Goal: Find specific page/section: Find specific page/section

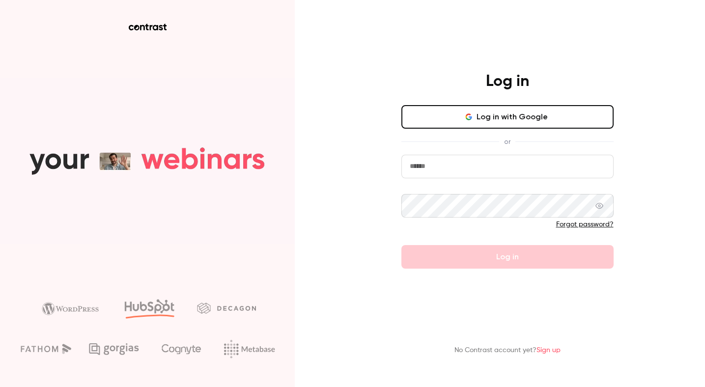
click at [362, 119] on div "Log in Log in with Google or Forgot password? Log in No Contrast account yet? S…" at bounding box center [352, 193] width 705 height 387
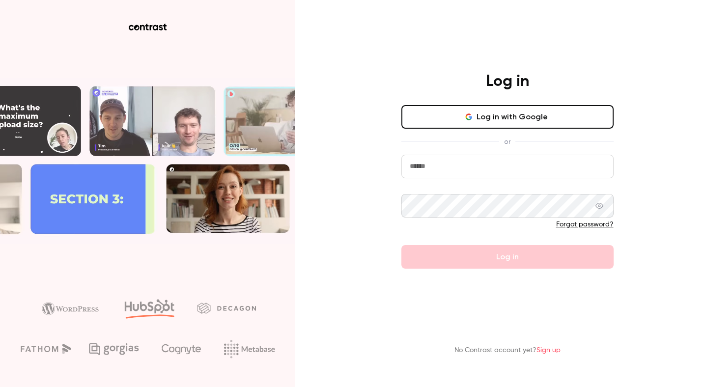
click at [471, 113] on icon "button" at bounding box center [469, 117] width 8 height 8
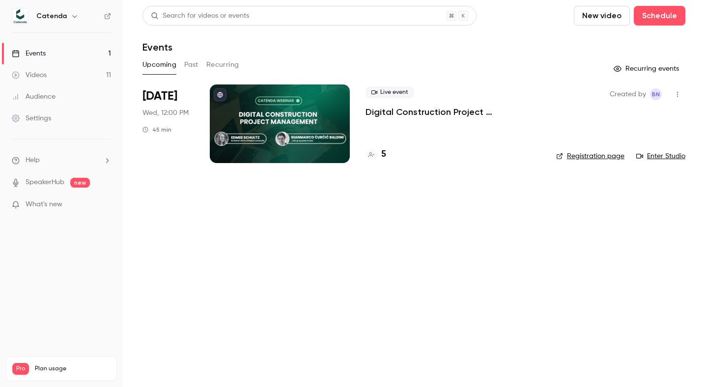
click at [386, 153] on div "5" at bounding box center [453, 154] width 175 height 13
click at [382, 154] on h4 "5" at bounding box center [383, 154] width 5 height 13
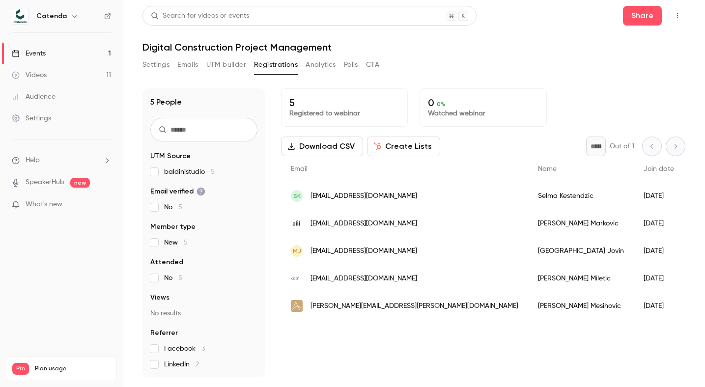
click at [274, 129] on div "5 People UTM Source baldinistudio 5 Email verified No 5 Member type New 5 Atten…" at bounding box center [414, 232] width 543 height 289
